Goal: Find specific page/section: Find specific page/section

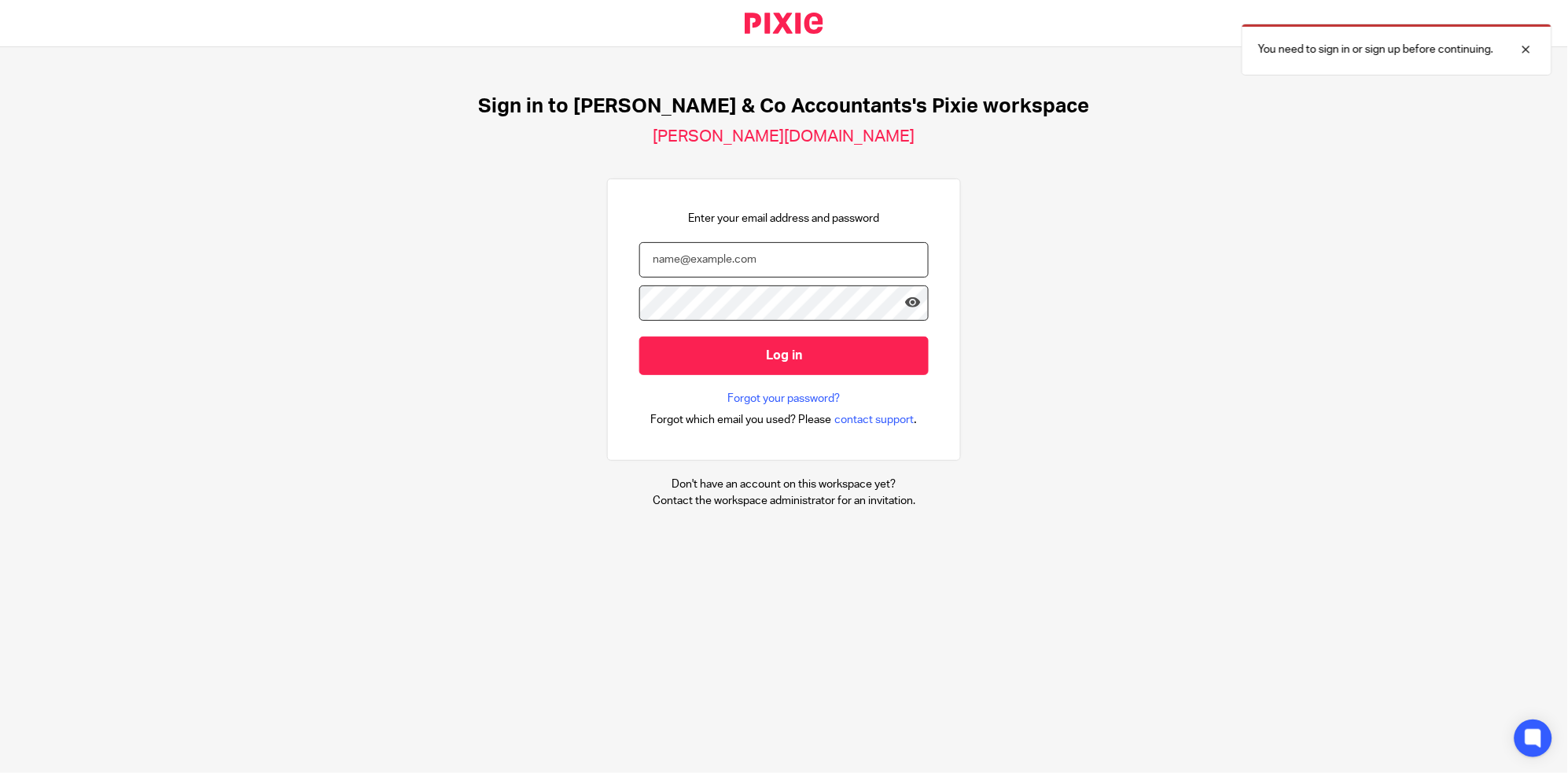
click at [772, 274] on input "email" at bounding box center [784, 260] width 290 height 35
type input "[EMAIL_ADDRESS][DOMAIN_NAME]"
click at [639, 337] on input "Log in" at bounding box center [784, 356] width 290 height 39
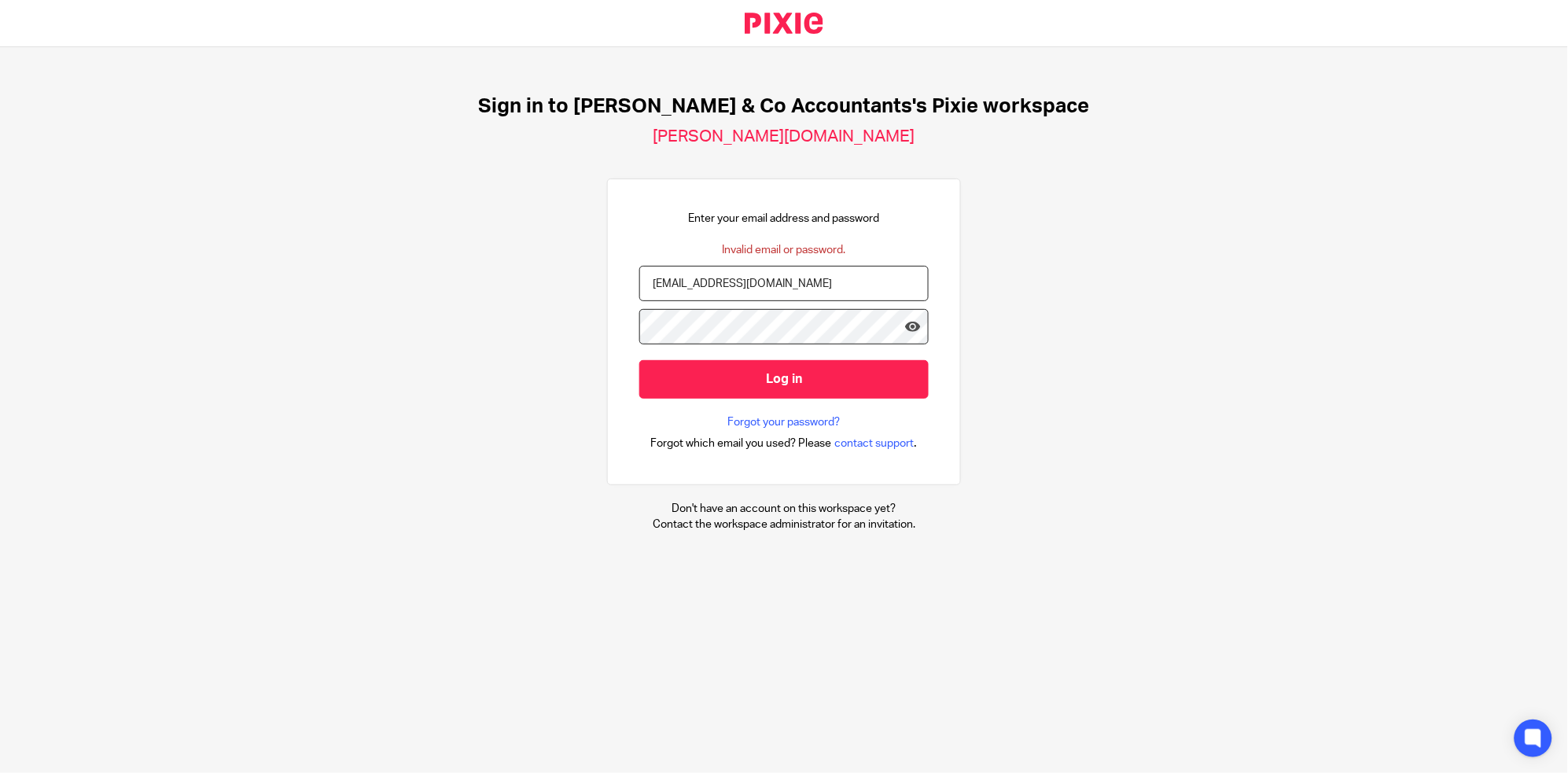
click at [639, 360] on input "Log in" at bounding box center [784, 379] width 290 height 39
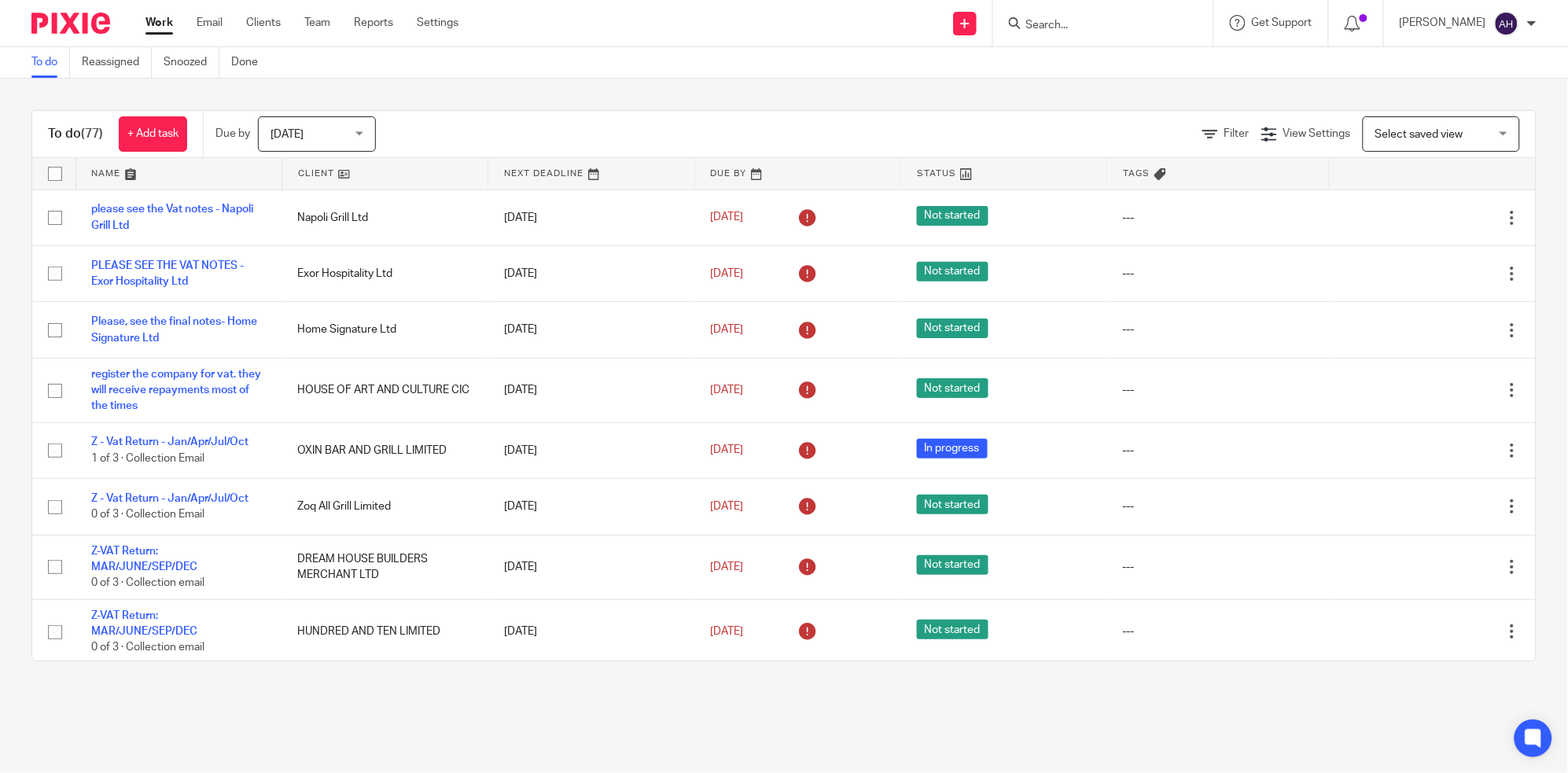
click at [1120, 24] on input "Search" at bounding box center [1096, 26] width 142 height 14
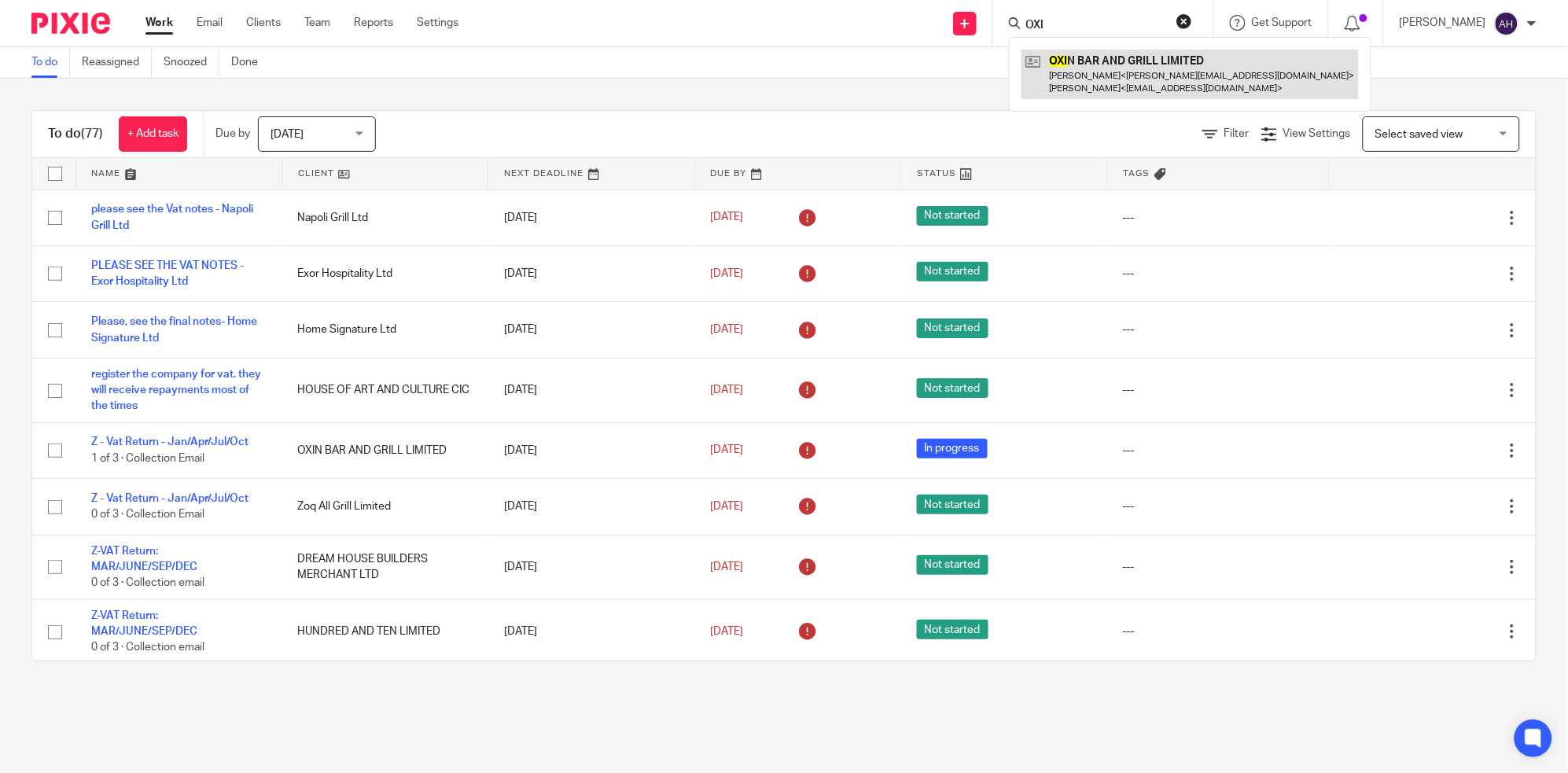
type input "OXI"
click at [1164, 68] on link at bounding box center [1190, 74] width 337 height 49
